Goal: Use online tool/utility: Utilize a website feature to perform a specific function

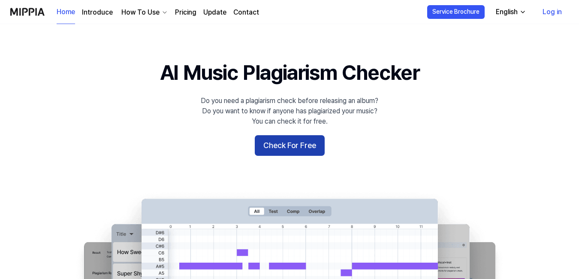
click at [305, 143] on button "Check For Free" at bounding box center [290, 145] width 70 height 21
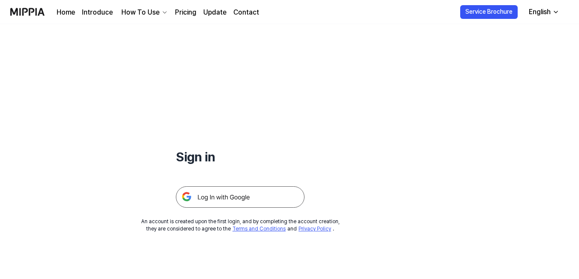
click at [230, 196] on img at bounding box center [240, 196] width 129 height 21
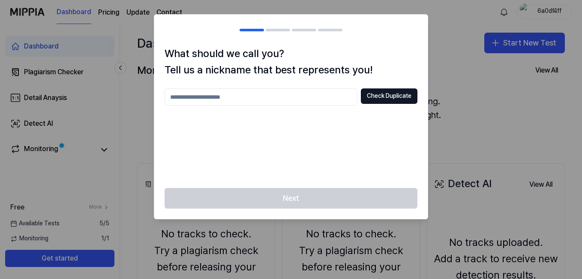
click at [197, 94] on input "text" at bounding box center [261, 96] width 193 height 17
type input "********"
click at [380, 97] on button "Check Duplicate" at bounding box center [389, 95] width 57 height 15
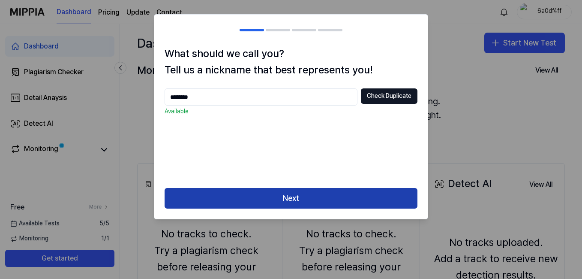
click at [282, 194] on button "Next" at bounding box center [291, 198] width 253 height 21
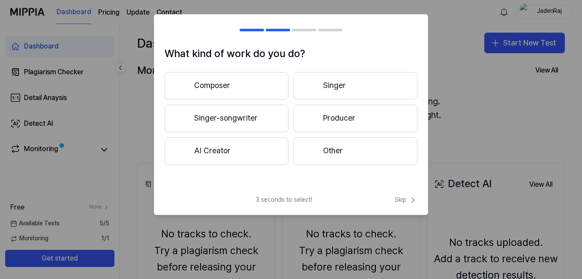
click at [328, 115] on button "Producer" at bounding box center [356, 118] width 124 height 27
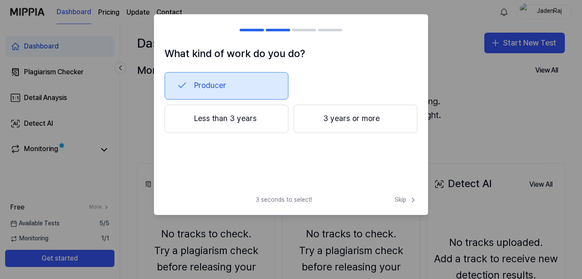
click at [328, 113] on button "3 years or more" at bounding box center [356, 119] width 124 height 28
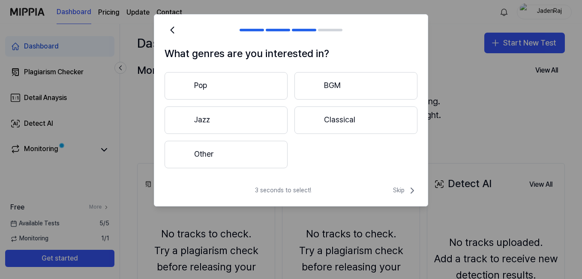
click at [208, 154] on button "Other" at bounding box center [226, 154] width 123 height 27
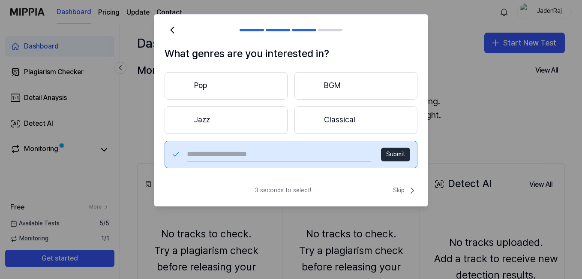
click at [226, 153] on input "text" at bounding box center [279, 154] width 184 height 14
type input "***"
click at [391, 152] on button "Submit" at bounding box center [395, 154] width 29 height 14
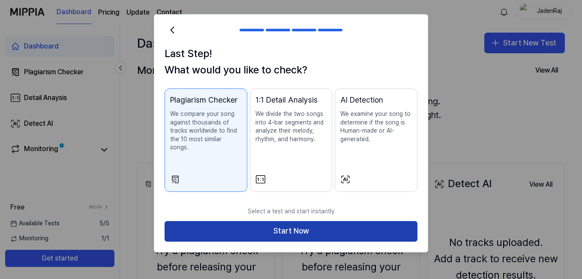
click at [269, 221] on button "Start Now" at bounding box center [291, 231] width 253 height 21
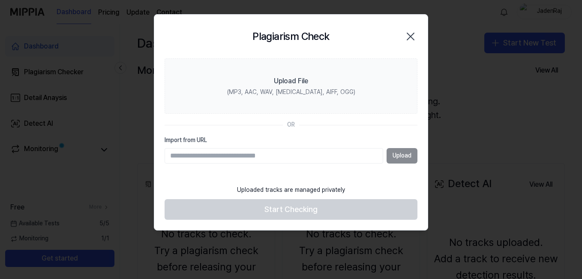
click at [400, 155] on div "Upload" at bounding box center [291, 155] width 253 height 15
click at [407, 159] on div "Upload" at bounding box center [291, 155] width 253 height 15
click at [271, 153] on input "Import from URL" at bounding box center [274, 155] width 219 height 15
paste input "**********"
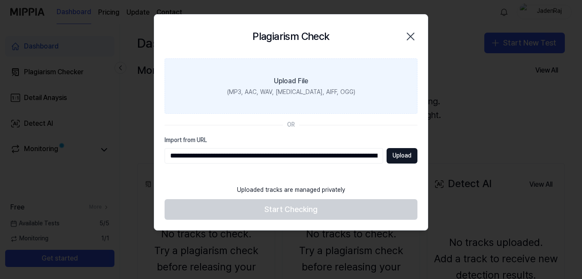
scroll to position [0, 392]
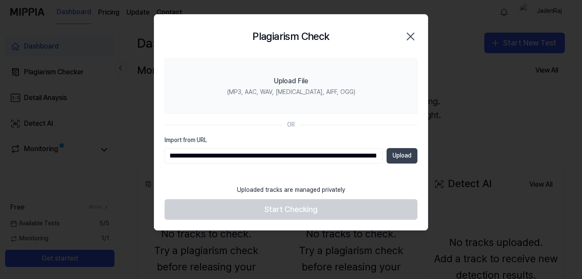
type input "**********"
click at [399, 150] on button "Upload" at bounding box center [402, 155] width 31 height 15
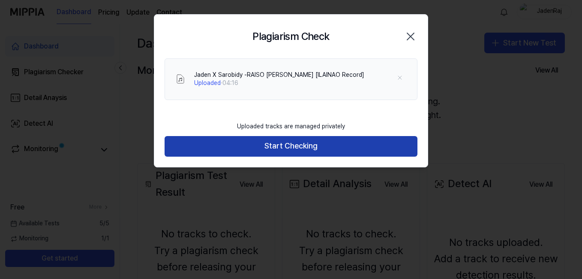
click at [299, 142] on button "Start Checking" at bounding box center [291, 146] width 253 height 21
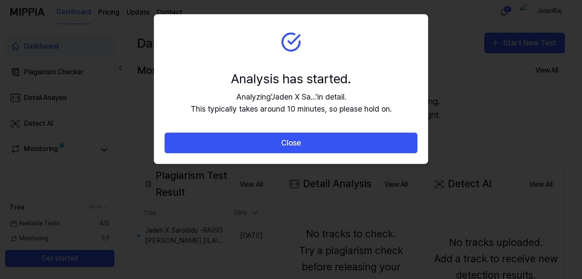
click at [340, 108] on div "Analyzing ' Jaden X Sa... ' in detail. This typically takes around 10 minutes, …" at bounding box center [291, 103] width 201 height 25
click at [303, 44] on section "Analysis has started. Analyzing ' Jaden X Sa... ' in detail. This typically tak…" at bounding box center [290, 74] width 273 height 118
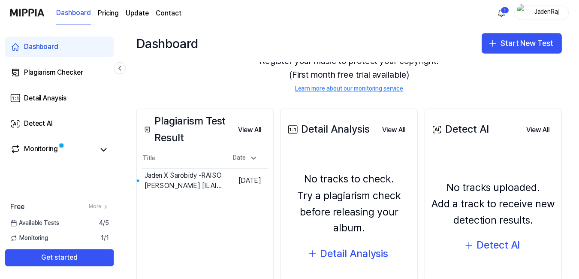
scroll to position [108, 0]
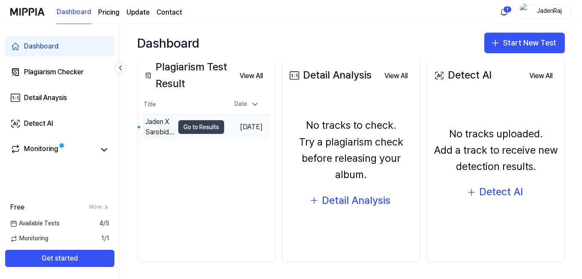
click at [209, 128] on button "Go to Results" at bounding box center [201, 127] width 46 height 14
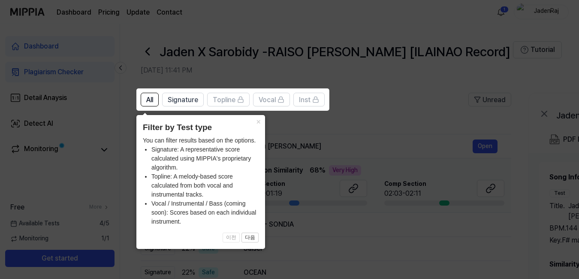
click at [237, 183] on li "Topline: A melody-based score calculated from both vocal and instrumental track…" at bounding box center [204, 185] width 107 height 27
click at [256, 124] on button "×" at bounding box center [258, 121] width 14 height 12
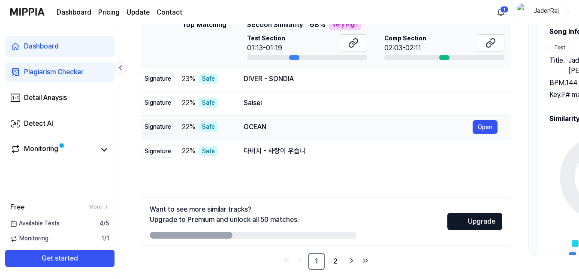
scroll to position [153, 0]
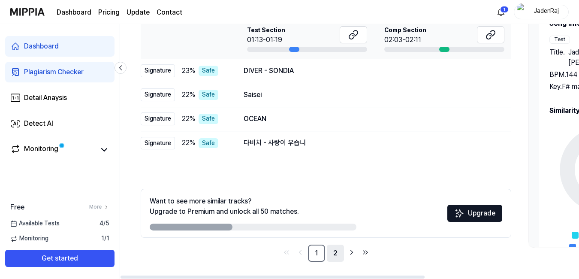
click at [339, 251] on link "2" at bounding box center [335, 252] width 17 height 17
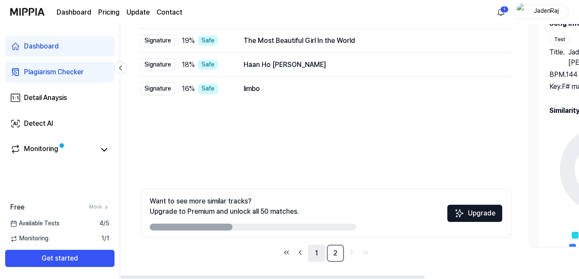
click at [309, 253] on link "1" at bounding box center [316, 252] width 17 height 17
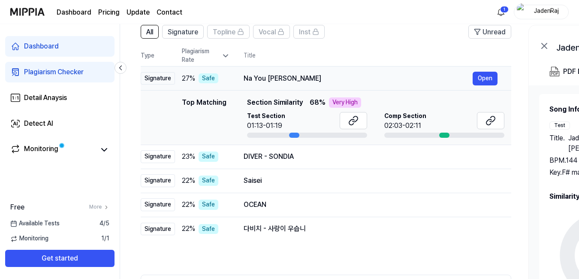
click at [302, 78] on div "Na You Dey Reign" at bounding box center [357, 78] width 229 height 10
drag, startPoint x: 243, startPoint y: 80, endPoint x: 301, endPoint y: 81, distance: 57.9
click at [298, 79] on div "Na You Dey Reign" at bounding box center [357, 78] width 229 height 10
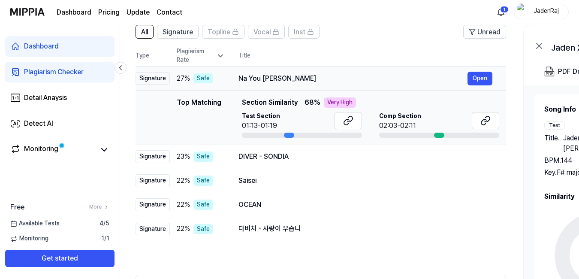
click at [297, 78] on div "Na You Dey Reign" at bounding box center [352, 78] width 229 height 10
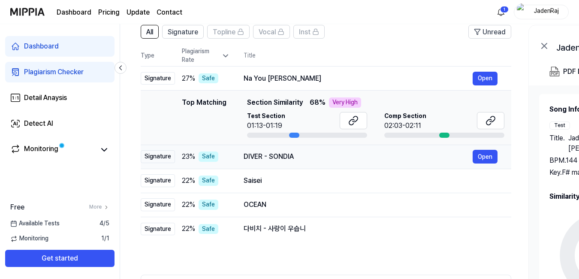
drag, startPoint x: 241, startPoint y: 156, endPoint x: 294, endPoint y: 155, distance: 53.6
click at [294, 155] on div "DIVER - SONDIA" at bounding box center [357, 156] width 229 height 10
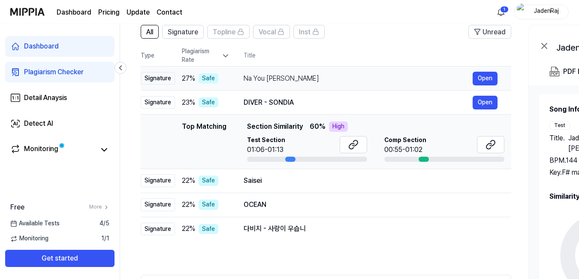
click at [268, 76] on div "Na You Dey Reign" at bounding box center [357, 78] width 229 height 10
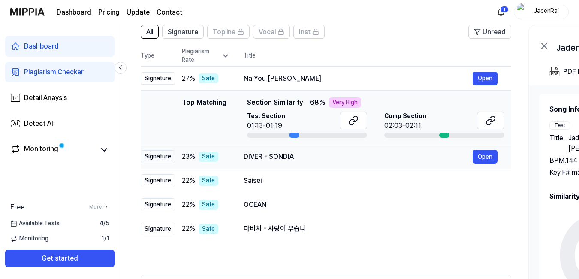
click at [285, 156] on div "DIVER - SONDIA" at bounding box center [357, 156] width 229 height 10
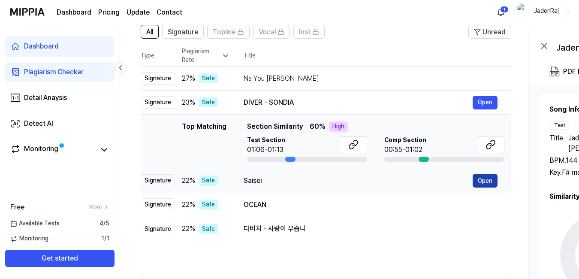
click at [481, 185] on button "Open" at bounding box center [484, 181] width 25 height 14
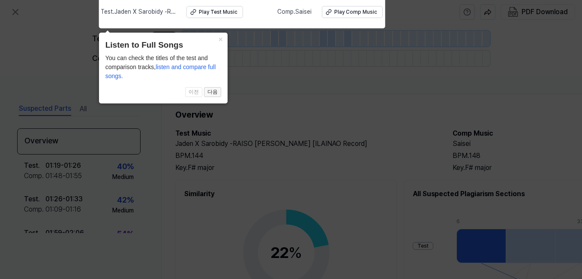
click at [208, 93] on button "다음" at bounding box center [212, 92] width 17 height 10
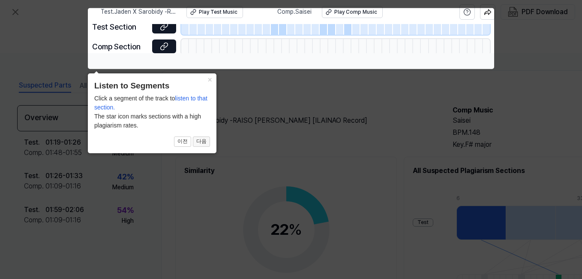
click at [197, 139] on button "다음" at bounding box center [201, 141] width 17 height 10
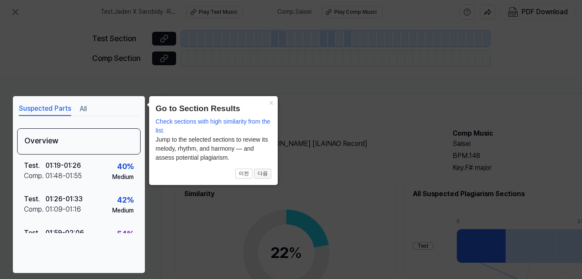
click at [263, 175] on button "다음" at bounding box center [262, 173] width 17 height 10
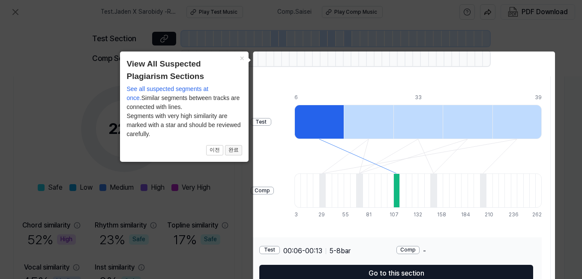
click at [235, 152] on button "완료" at bounding box center [233, 150] width 17 height 10
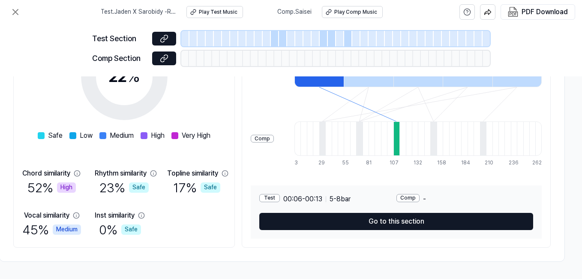
scroll to position [136, 162]
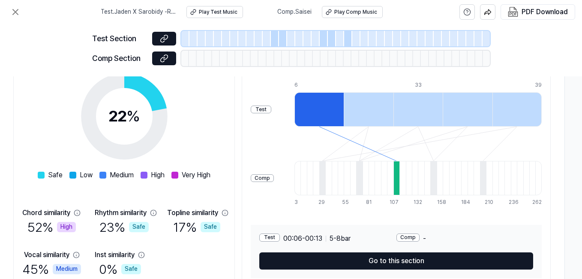
click at [364, 266] on button "Go to this section" at bounding box center [396, 260] width 274 height 17
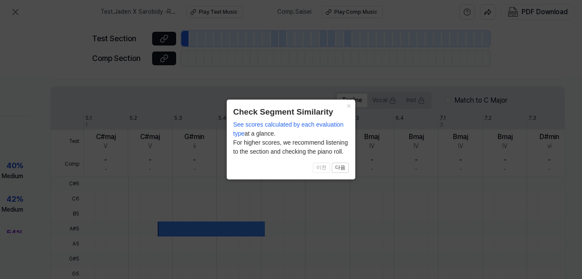
scroll to position [265, 114]
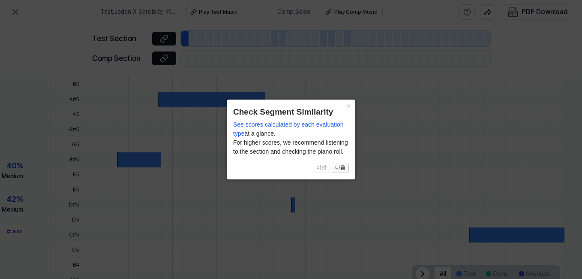
click at [342, 169] on button "다음" at bounding box center [340, 167] width 17 height 10
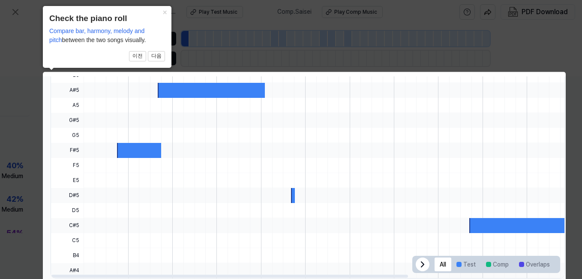
scroll to position [295, 114]
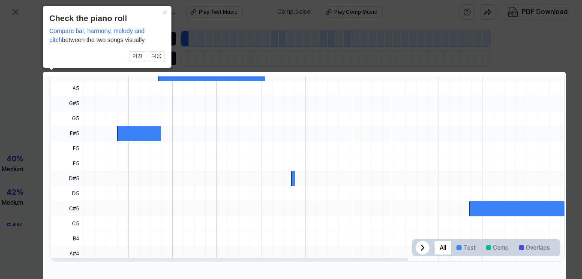
click at [139, 202] on div at bounding box center [438, 208] width 708 height 15
click button "×" at bounding box center [165, 12] width 14 height 12
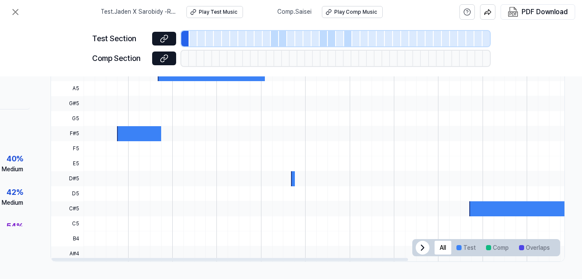
click at [424, 245] on div at bounding box center [423, 247] width 14 height 14
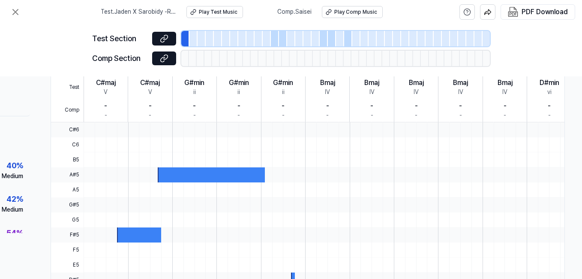
scroll to position [209, 114]
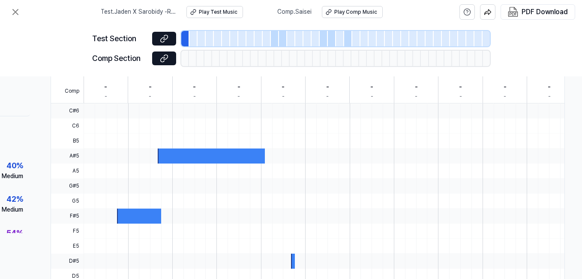
click at [138, 212] on div at bounding box center [139, 215] width 45 height 15
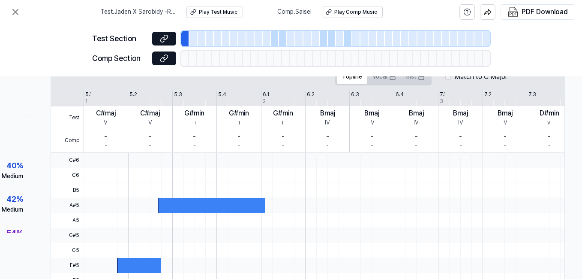
scroll to position [123, 114]
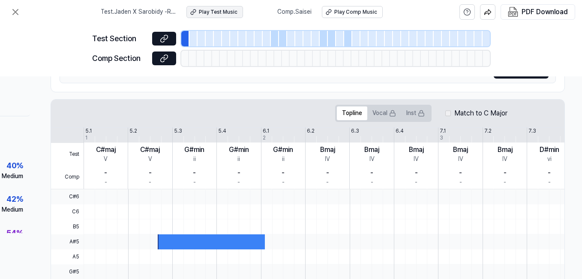
click at [220, 16] on button "Play Test Music" at bounding box center [214, 12] width 57 height 12
